Goal: Task Accomplishment & Management: Complete application form

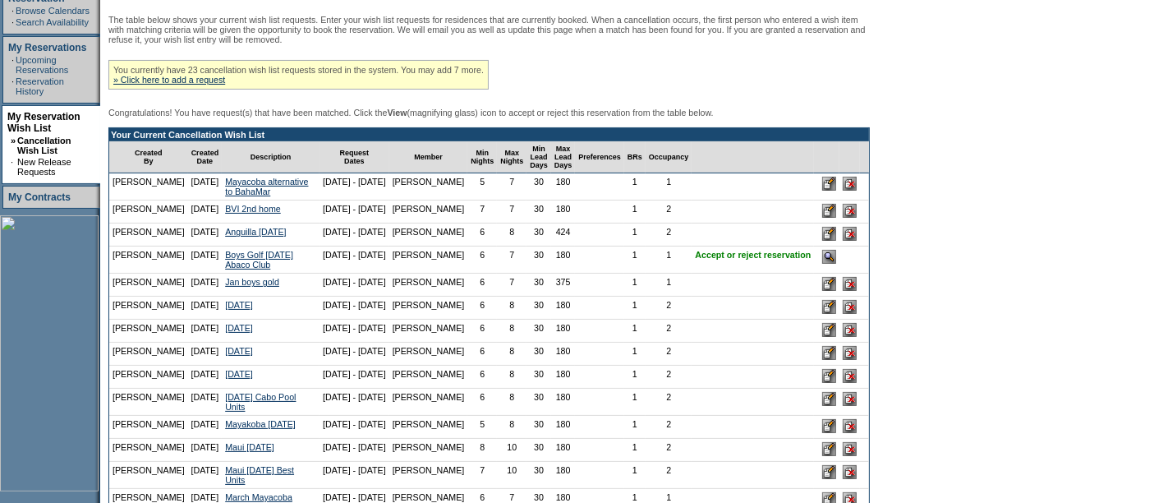
scroll to position [306, 0]
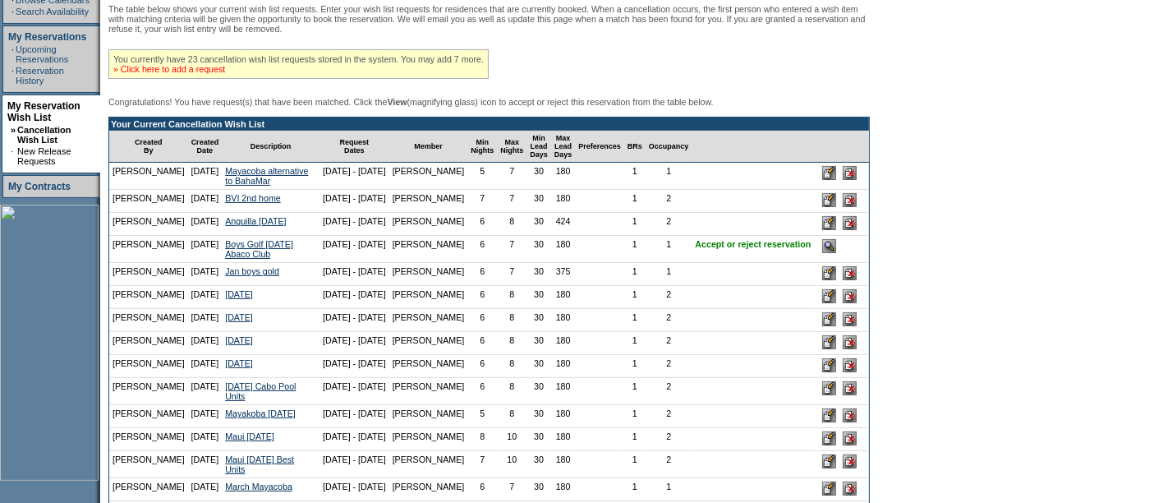
click at [209, 71] on link "» Click here to add a request" at bounding box center [169, 69] width 112 height 10
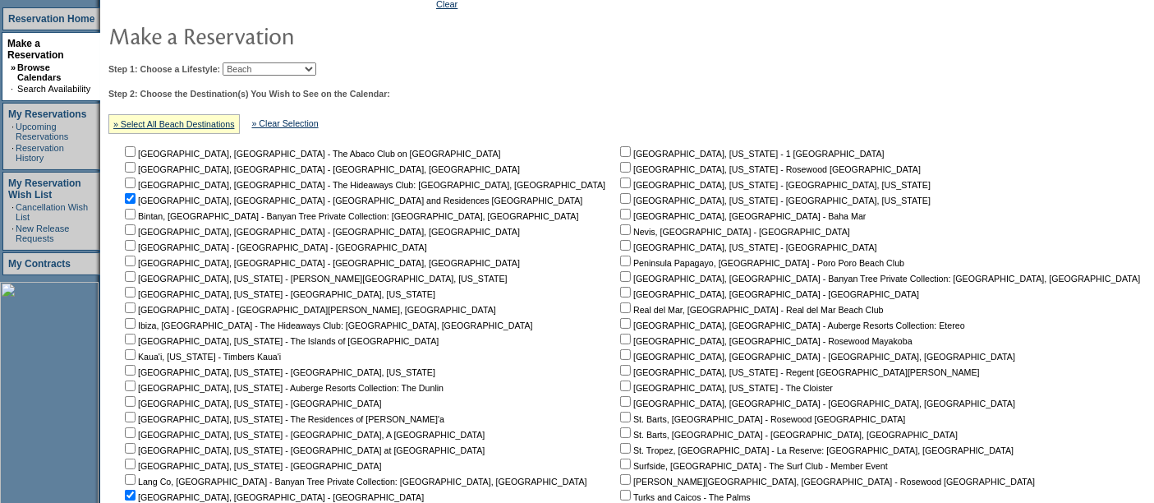
scroll to position [237, 0]
click at [319, 120] on link "» Clear Selection" at bounding box center [285, 124] width 67 height 10
checkbox input "false"
click at [136, 147] on input "checkbox" at bounding box center [130, 152] width 11 height 11
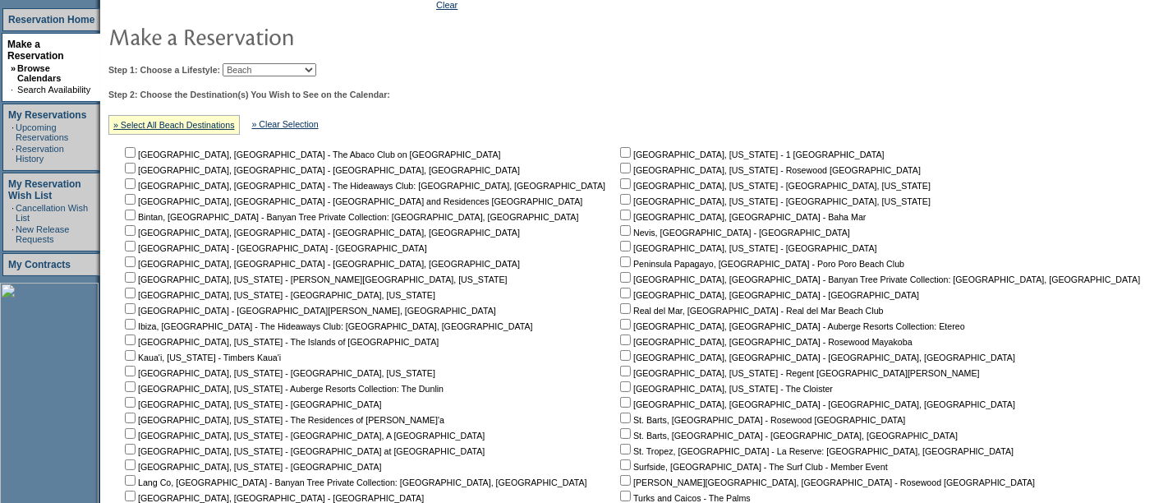
checkbox input "true"
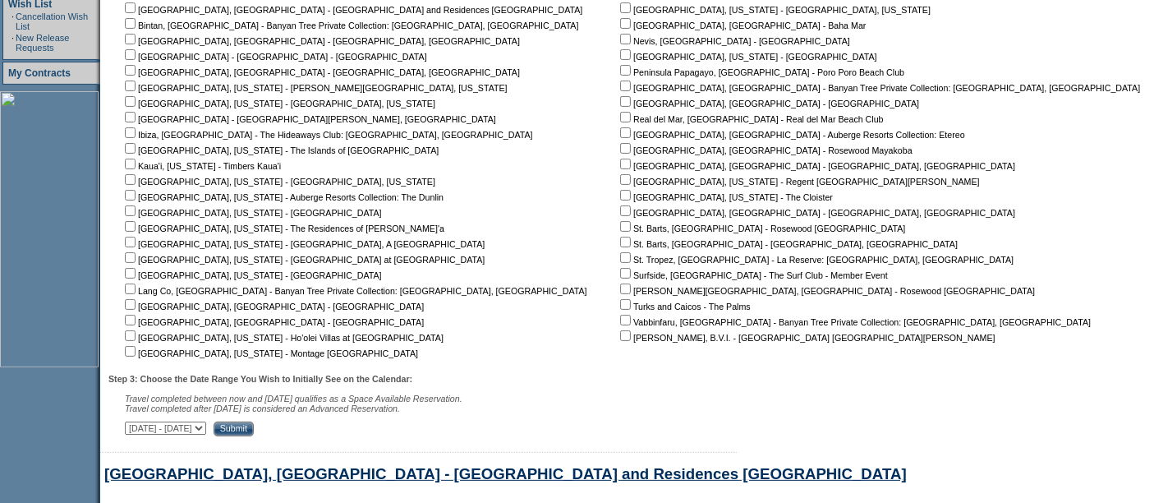
scroll to position [431, 0]
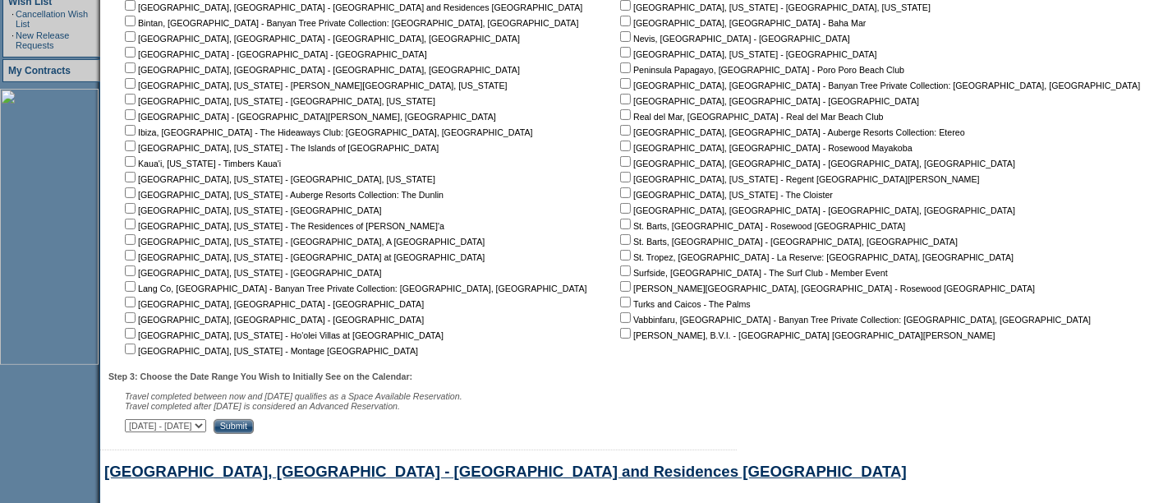
click at [620, 67] on input "checkbox" at bounding box center [625, 67] width 11 height 11
checkbox input "true"
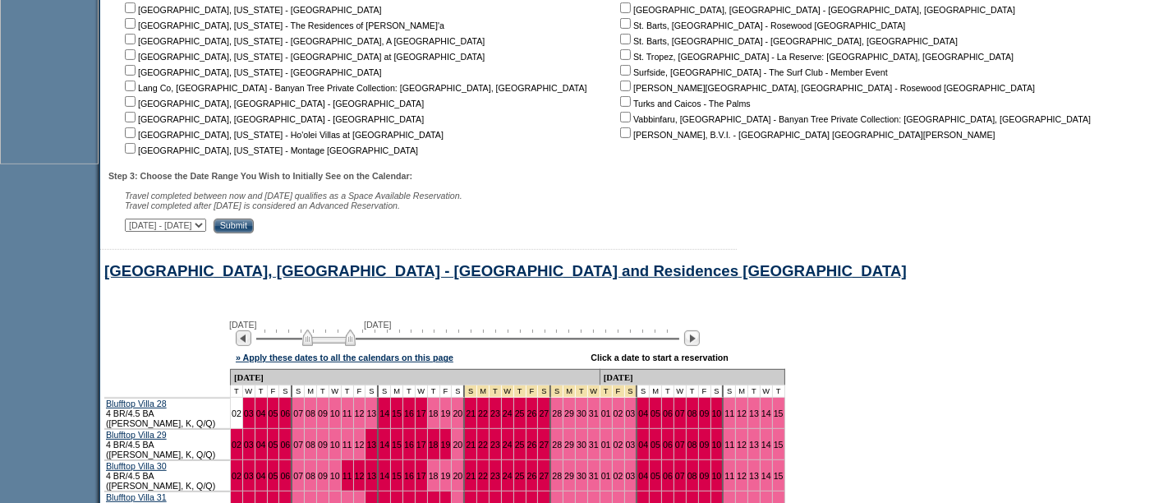
scroll to position [642, 0]
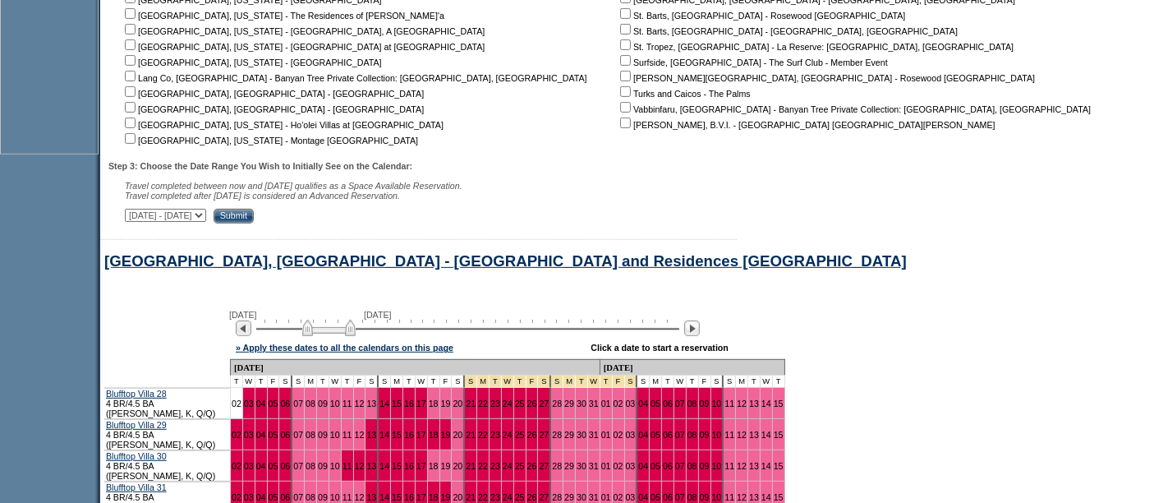
click at [206, 215] on select "[DATE] - [DATE] [DATE] - [DATE] [DATE] - [DATE] [DATE] - [DATE] [DATE] - [DATE]…" at bounding box center [165, 215] width 81 height 13
select select "[DATE]|[DATE]"
click at [133, 209] on select "[DATE] - [DATE] [DATE] - [DATE] [DATE] - [DATE] [DATE] - [DATE] [DATE] - [DATE]…" at bounding box center [165, 215] width 81 height 13
click at [254, 215] on input "Submit" at bounding box center [234, 216] width 40 height 15
